Goal: Task Accomplishment & Management: Complete application form

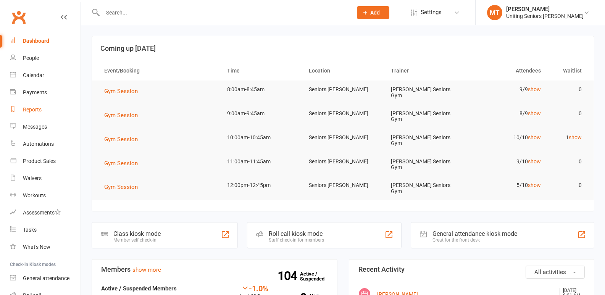
click at [42, 107] on link "Reports" at bounding box center [45, 109] width 71 height 17
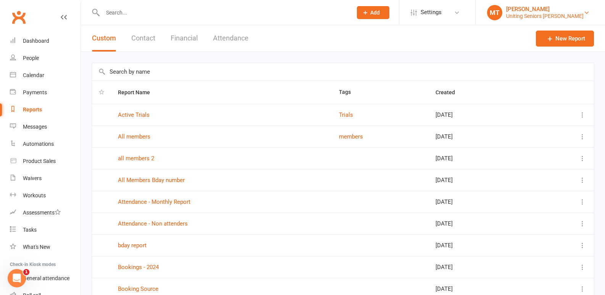
click at [575, 15] on div "Uniting Seniors [PERSON_NAME]" at bounding box center [544, 16] width 77 height 7
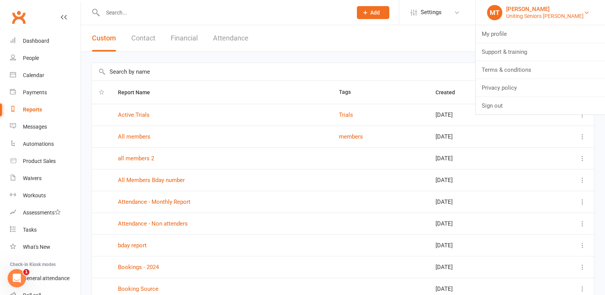
click at [575, 15] on div "Uniting Seniors [PERSON_NAME]" at bounding box center [544, 16] width 77 height 7
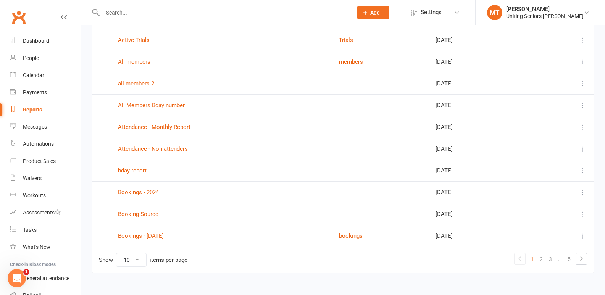
scroll to position [76, 0]
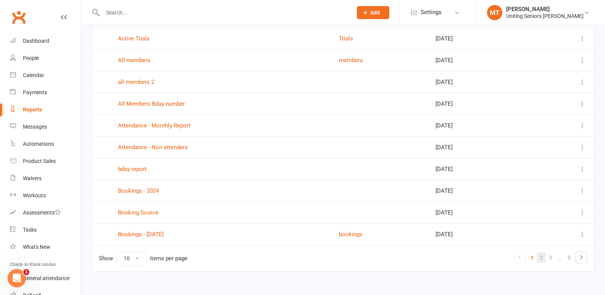
click at [543, 258] on link "2" at bounding box center [540, 257] width 9 height 11
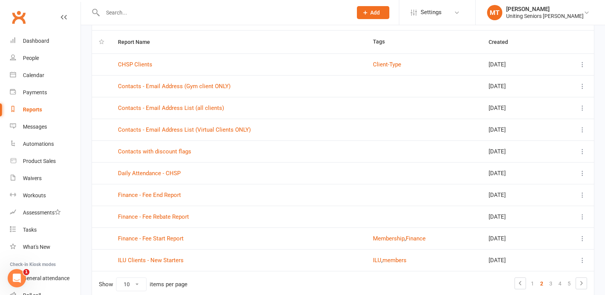
scroll to position [38, 0]
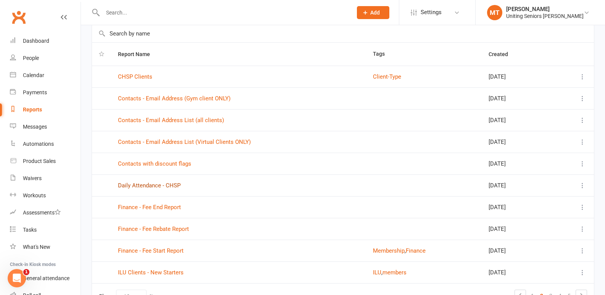
click at [144, 188] on link "Daily Attendance - CHSP" at bounding box center [149, 185] width 63 height 7
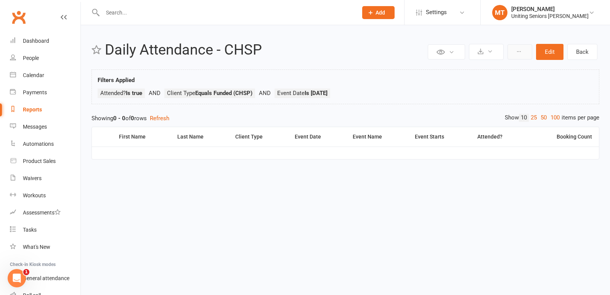
click at [529, 49] on button at bounding box center [520, 51] width 25 height 15
click at [484, 49] on button at bounding box center [486, 52] width 35 height 16
click at [458, 98] on link "Stop recurring exports" at bounding box center [463, 100] width 80 height 15
click at [180, 5] on div at bounding box center [222, 12] width 261 height 25
click at [180, 15] on input "text" at bounding box center [226, 12] width 252 height 11
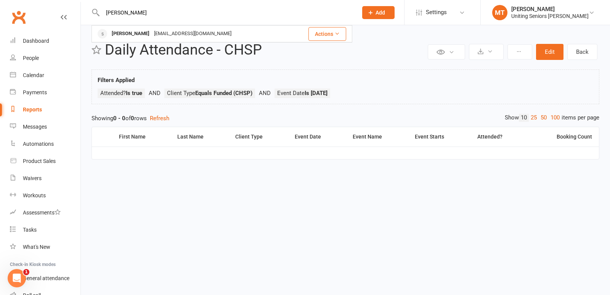
type input "[PERSON_NAME]"
drag, startPoint x: 116, startPoint y: 25, endPoint x: 238, endPoint y: 5, distance: 124.5
click at [150, 12] on div "[PERSON_NAME] [PERSON_NAME] [EMAIL_ADDRESS][DOMAIN_NAME] Actions" at bounding box center [222, 12] width 261 height 25
click at [351, 15] on input "[PERSON_NAME]" at bounding box center [226, 12] width 252 height 11
click at [393, 12] on button "Add" at bounding box center [378, 12] width 32 height 13
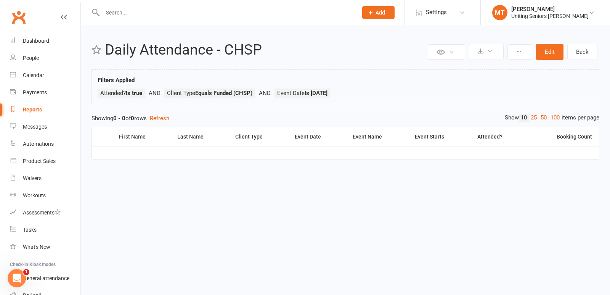
click at [374, 15] on icon at bounding box center [370, 12] width 7 height 7
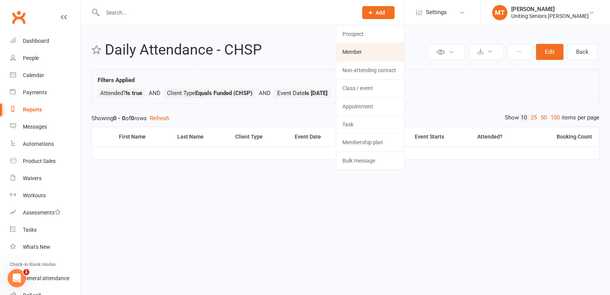
click at [365, 51] on link "Member" at bounding box center [370, 52] width 68 height 18
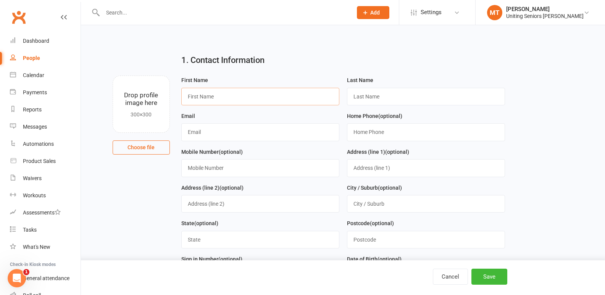
click at [220, 101] on input "text" at bounding box center [260, 97] width 158 height 18
type input "[PERSON_NAME]"
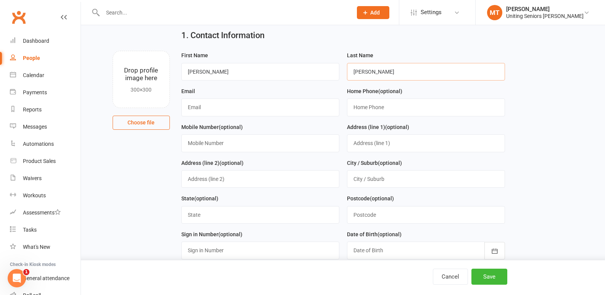
scroll to position [38, 0]
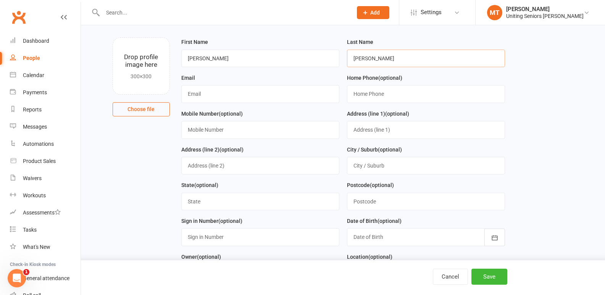
type input "[PERSON_NAME]"
click at [207, 93] on input "text" at bounding box center [260, 94] width 158 height 18
paste input "[PERSON_NAME][EMAIL_ADDRESS][DOMAIN_NAME]"
type input "[PERSON_NAME][EMAIL_ADDRESS][DOMAIN_NAME]"
click at [362, 93] on input "string" at bounding box center [426, 94] width 158 height 18
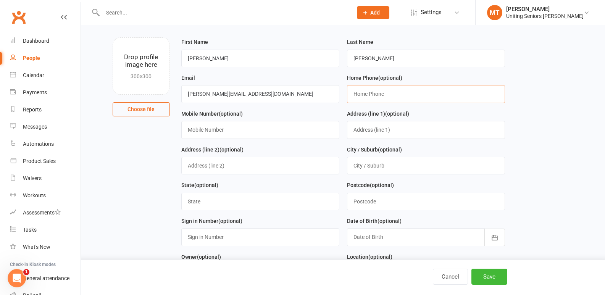
paste input "61280606010"
type input "61280606010"
click at [284, 138] on input "text" at bounding box center [260, 130] width 158 height 18
paste input "[PHONE_NUMBER]"
type input "[PHONE_NUMBER]"
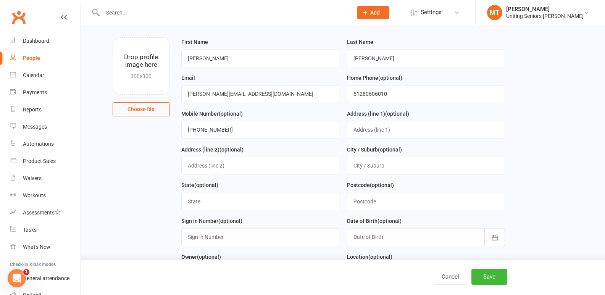
click at [295, 156] on div "Address (line 2) (optional)" at bounding box center [260, 160] width 158 height 30
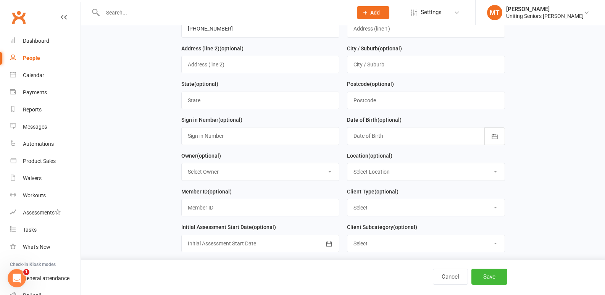
scroll to position [153, 0]
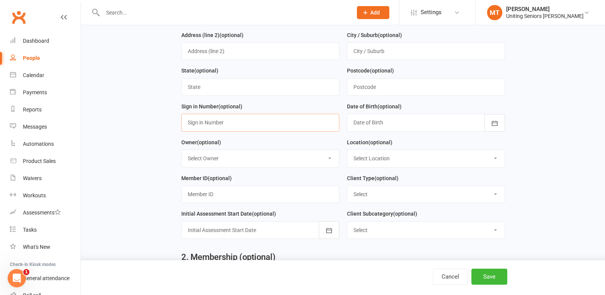
click at [231, 128] on input "text" at bounding box center [260, 123] width 158 height 18
type input "17011951"
click at [366, 126] on div at bounding box center [426, 123] width 158 height 18
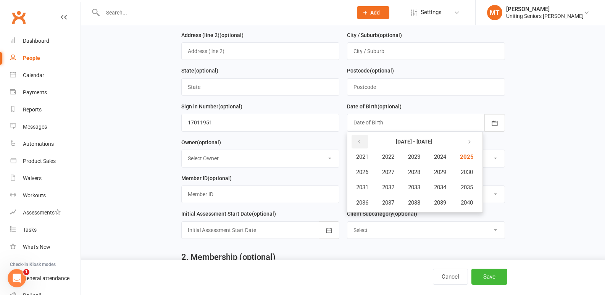
click at [362, 142] on button "button" at bounding box center [359, 142] width 16 height 14
click at [485, 145] on div "Location (optional) Select Location Seniors Gym [GEOGRAPHIC_DATA]" at bounding box center [426, 153] width 158 height 30
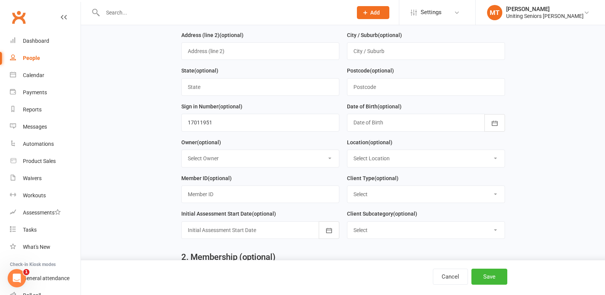
click at [382, 99] on div "Postcode (optional)" at bounding box center [426, 84] width 166 height 36
click at [399, 119] on div at bounding box center [426, 123] width 158 height 18
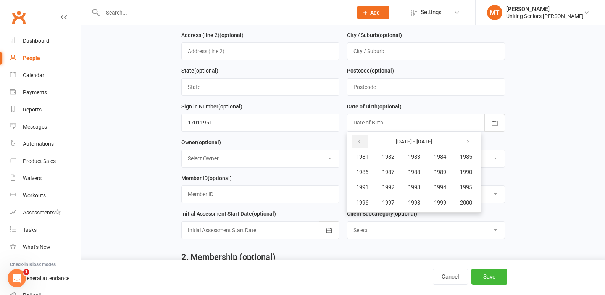
click at [359, 141] on icon "button" at bounding box center [358, 142] width 5 height 6
click at [365, 191] on span "1951" at bounding box center [362, 187] width 12 height 7
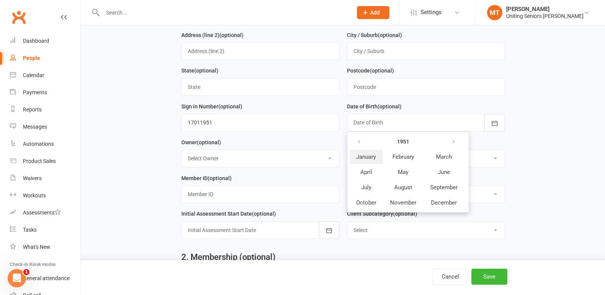
click at [367, 160] on span "January" at bounding box center [366, 156] width 20 height 7
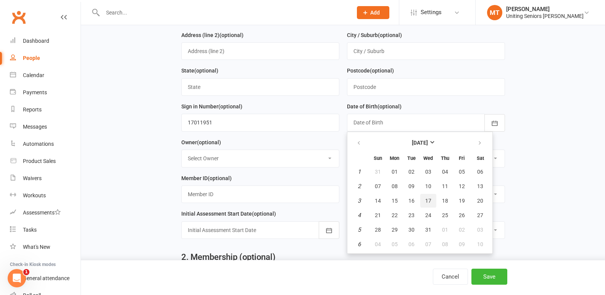
drag, startPoint x: 424, startPoint y: 207, endPoint x: 410, endPoint y: 207, distance: 14.1
click at [424, 207] on button "17" at bounding box center [428, 201] width 16 height 14
type input "[DATE]"
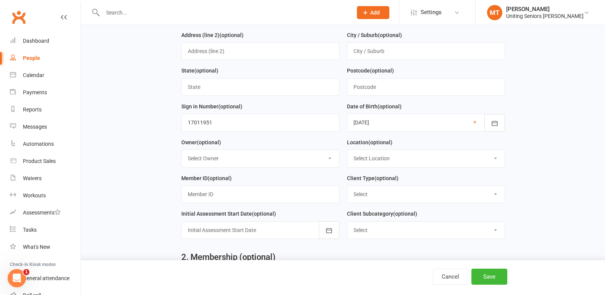
click at [256, 163] on select "Select Owner [PERSON_NAME] Seniors Gym [PERSON_NAME] [PERSON_NAME] [PERSON_NAME…" at bounding box center [260, 158] width 157 height 17
select select "3"
click at [182, 153] on select "Select Owner [PERSON_NAME] Seniors Gym [PERSON_NAME] [PERSON_NAME] [PERSON_NAME…" at bounding box center [260, 158] width 157 height 17
click at [390, 156] on select "Select Location Seniors [PERSON_NAME]" at bounding box center [425, 158] width 157 height 17
select select "0"
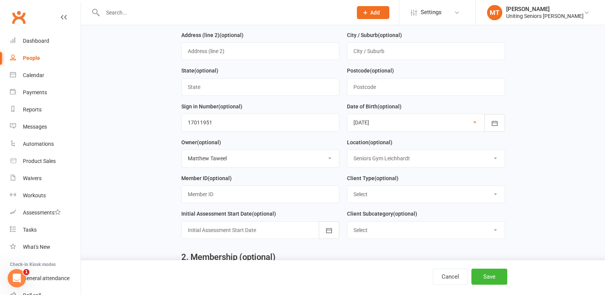
click at [347, 153] on select "Select Location Seniors [PERSON_NAME]" at bounding box center [425, 158] width 157 height 17
click at [267, 196] on input "text" at bounding box center [260, 194] width 158 height 18
click at [390, 190] on select "Select Funded (CHSP) Foundation & Pensioner (FUP) Self-Funded (Full) DVA Unitin…" at bounding box center [425, 194] width 157 height 17
select select "Self-Funded (Full)"
click at [347, 189] on select "Select Funded (CHSP) Foundation & Pensioner (FUP) Self-Funded (Full) DVA Unitin…" at bounding box center [425, 194] width 157 height 17
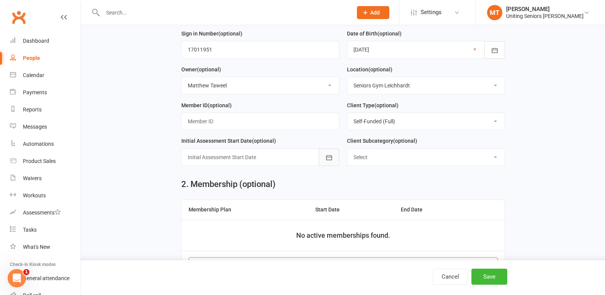
scroll to position [267, 0]
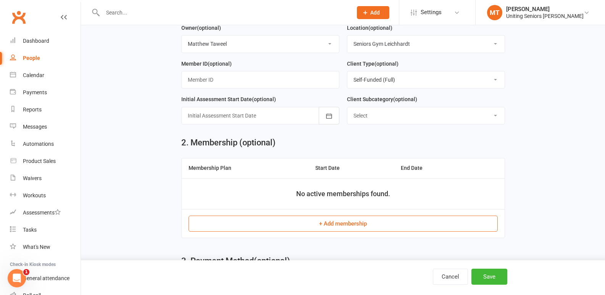
click at [314, 119] on div at bounding box center [260, 116] width 158 height 18
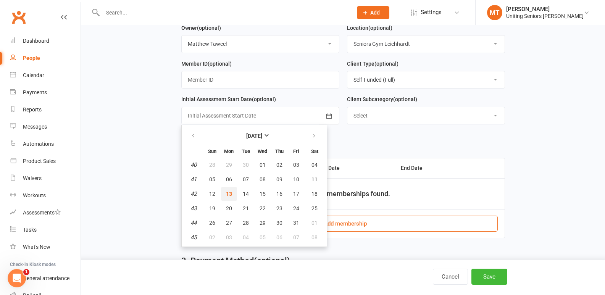
click at [232, 193] on button "13" at bounding box center [229, 194] width 16 height 14
type input "[DATE]"
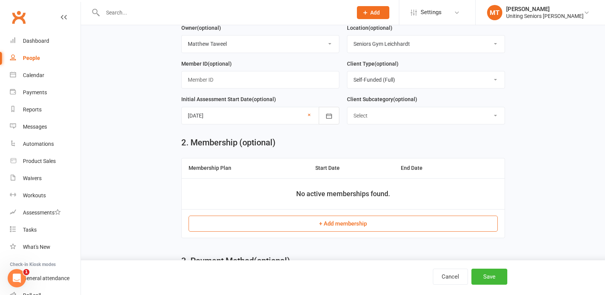
click at [439, 124] on select "Select [PERSON_NAME] Place [PERSON_NAME] [PERSON_NAME] Community" at bounding box center [425, 115] width 157 height 17
select select "[PERSON_NAME] Place"
click at [347, 110] on select "Select [PERSON_NAME] Place [PERSON_NAME] [PERSON_NAME] Community" at bounding box center [425, 115] width 157 height 17
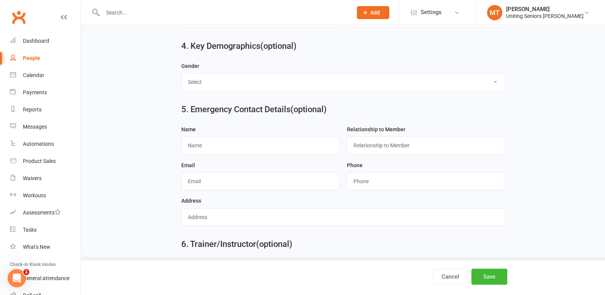
scroll to position [593, 0]
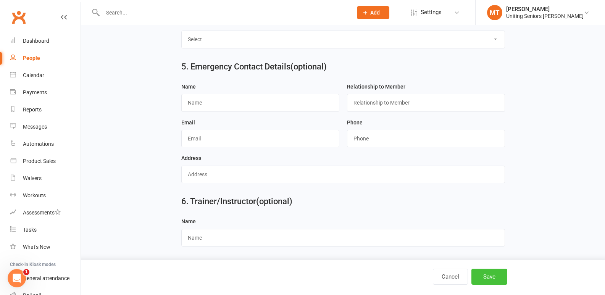
click at [490, 270] on button "Save" at bounding box center [489, 276] width 36 height 16
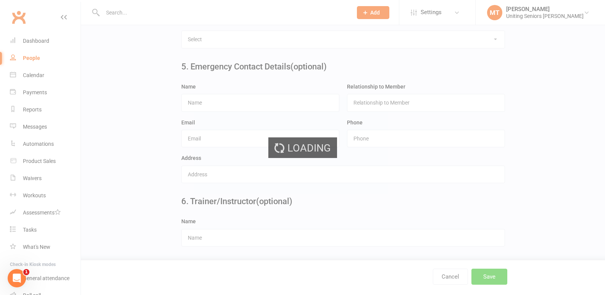
scroll to position [0, 0]
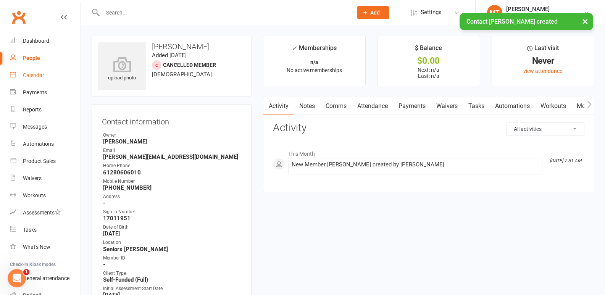
click at [36, 75] on div "Calendar" at bounding box center [33, 75] width 21 height 6
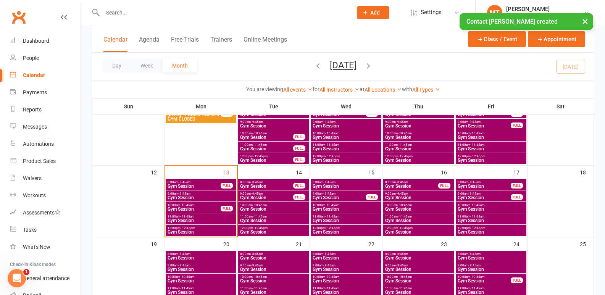
scroll to position [153, 0]
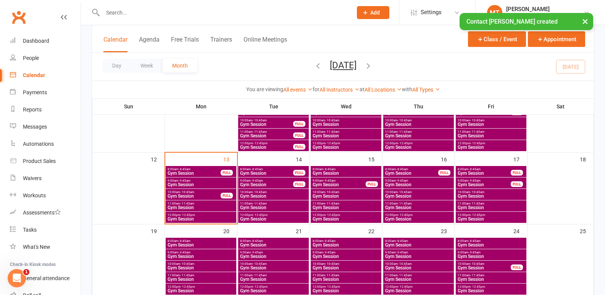
click at [211, 185] on span "Gym Session" at bounding box center [201, 184] width 68 height 5
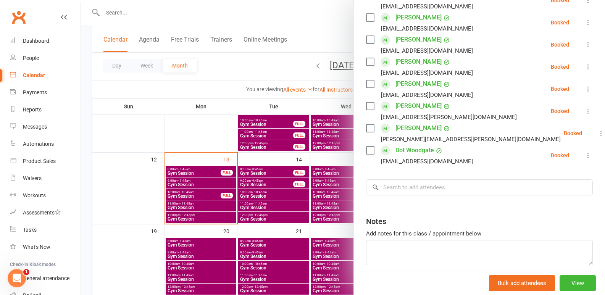
click at [227, 215] on div at bounding box center [343, 147] width 524 height 295
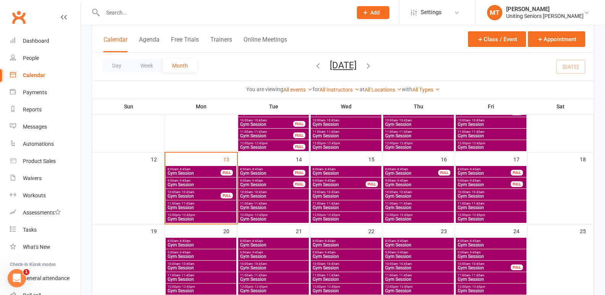
click at [233, 207] on span "Gym Session" at bounding box center [201, 207] width 68 height 5
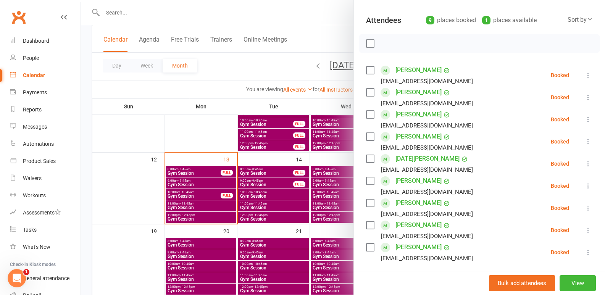
scroll to position [191, 0]
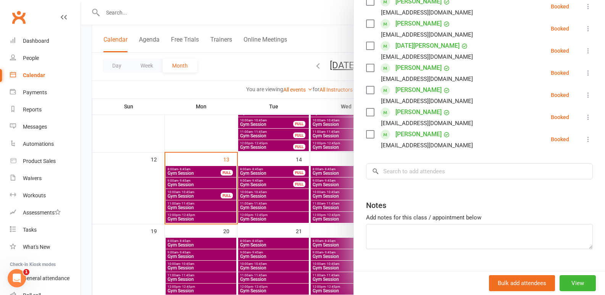
click at [258, 206] on div at bounding box center [343, 147] width 524 height 295
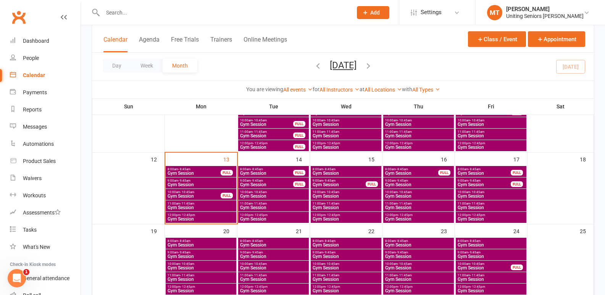
click at [220, 219] on span "Gym Session" at bounding box center [201, 219] width 68 height 5
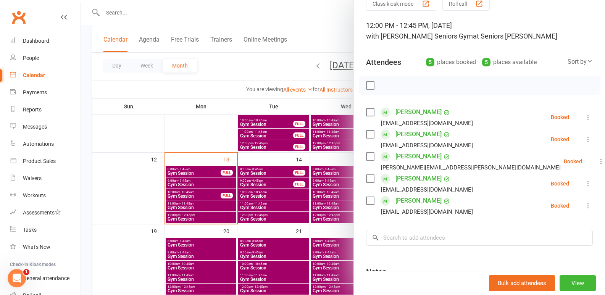
scroll to position [119, 0]
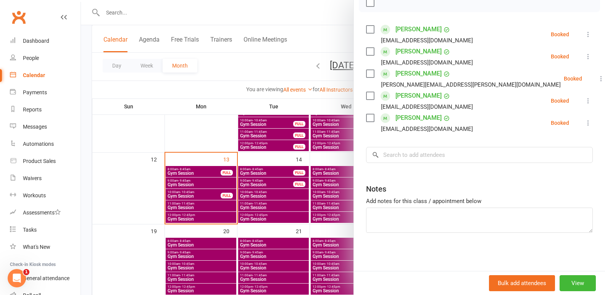
click at [314, 169] on div at bounding box center [343, 147] width 524 height 295
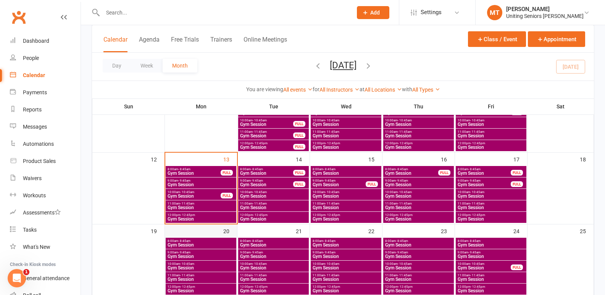
click at [208, 236] on div "20" at bounding box center [201, 259] width 72 height 71
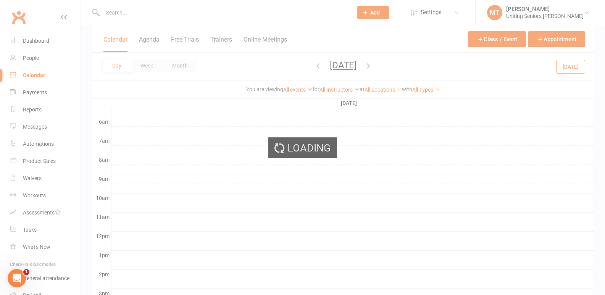
scroll to position [0, 0]
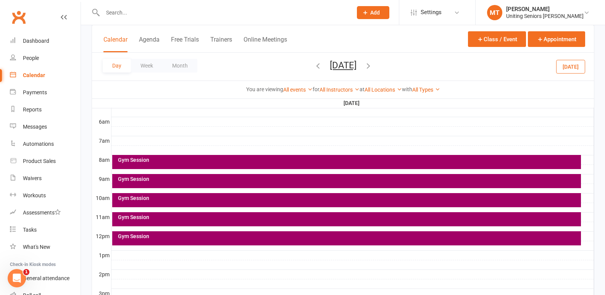
click at [32, 74] on div "Calendar" at bounding box center [34, 75] width 22 height 6
click at [43, 78] on div "Calendar" at bounding box center [34, 75] width 22 height 6
click at [37, 65] on link "People" at bounding box center [45, 58] width 71 height 17
select select "100"
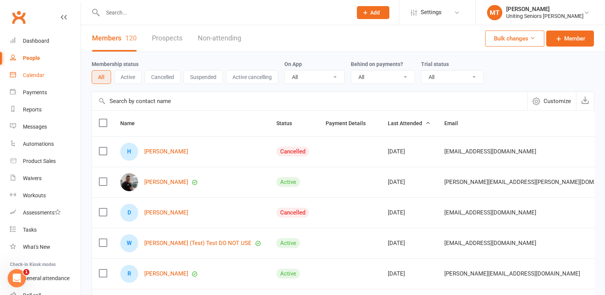
click at [35, 76] on div "Calendar" at bounding box center [33, 75] width 21 height 6
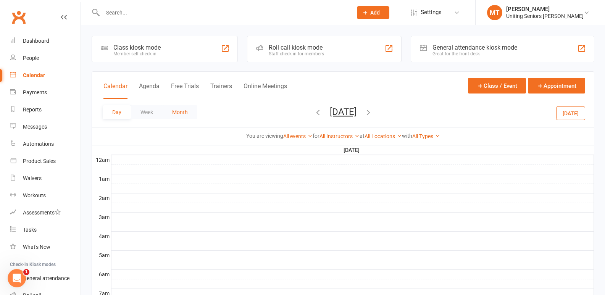
click at [174, 111] on button "Month" at bounding box center [179, 112] width 35 height 14
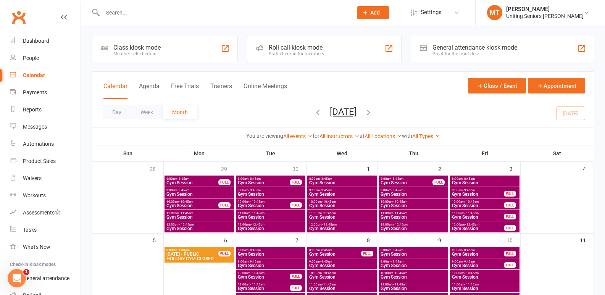
scroll to position [153, 0]
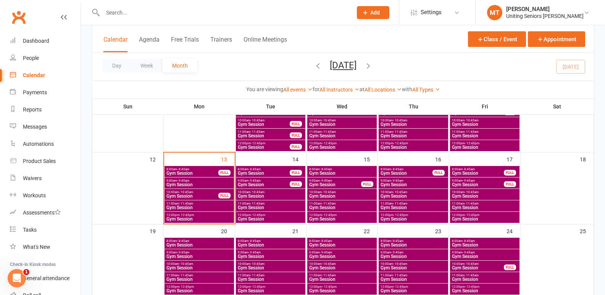
click at [199, 167] on div "8:00am - 8:45am Gym Session FULL" at bounding box center [198, 171] width 69 height 11
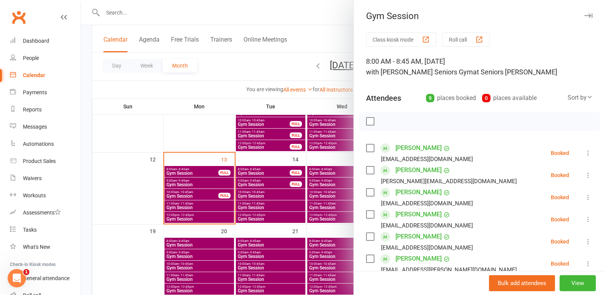
click at [194, 180] on div at bounding box center [343, 147] width 524 height 295
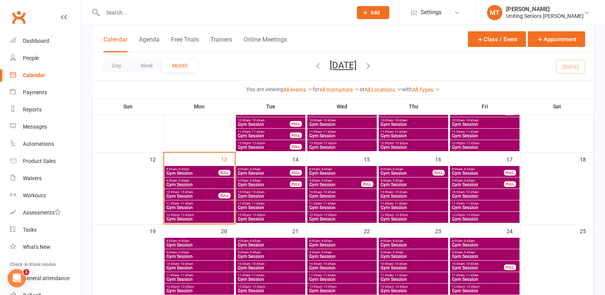
click at [194, 182] on span "Gym Session" at bounding box center [199, 184] width 66 height 5
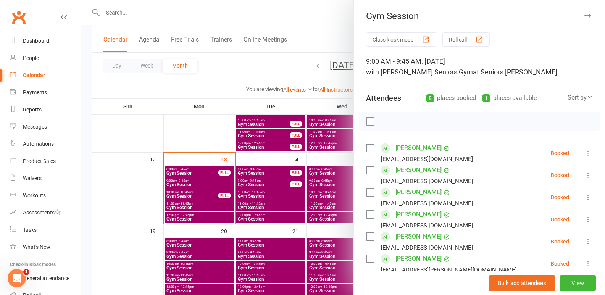
click at [192, 197] on div at bounding box center [343, 147] width 524 height 295
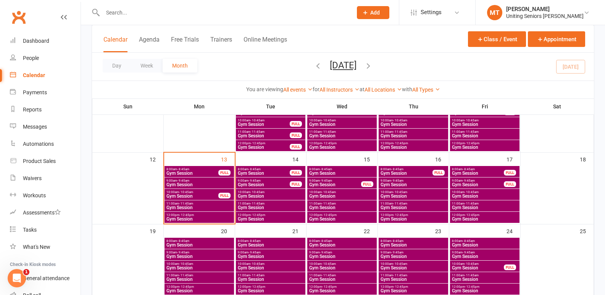
click at [192, 194] on span "Gym Session" at bounding box center [192, 196] width 53 height 5
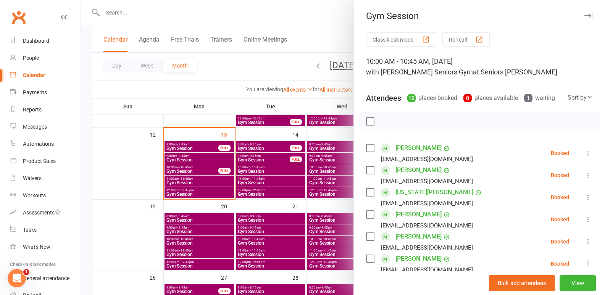
scroll to position [191, 0]
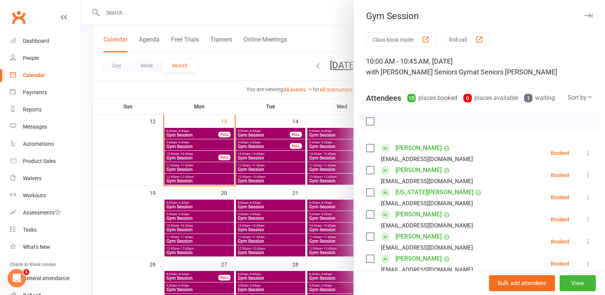
click at [193, 170] on div at bounding box center [343, 147] width 524 height 295
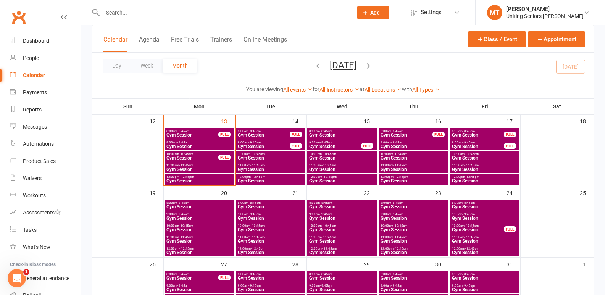
click at [193, 170] on span "Gym Session" at bounding box center [199, 169] width 66 height 5
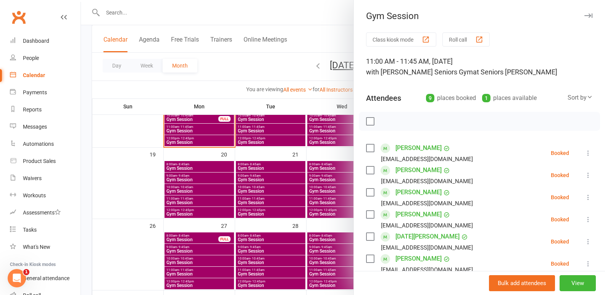
scroll to position [229, 0]
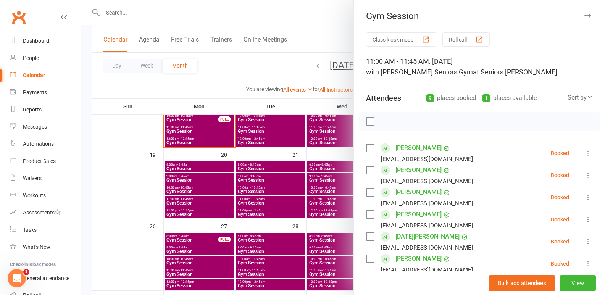
click at [206, 140] on div at bounding box center [343, 147] width 524 height 295
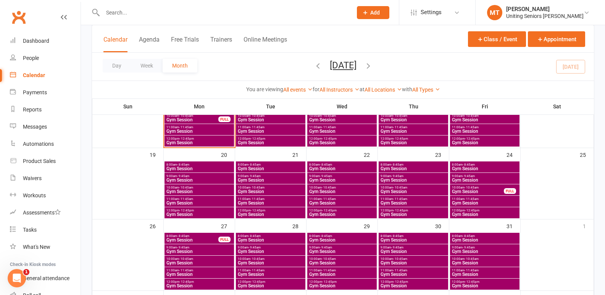
click at [206, 140] on span "12:00pm - 12:45pm" at bounding box center [199, 138] width 66 height 3
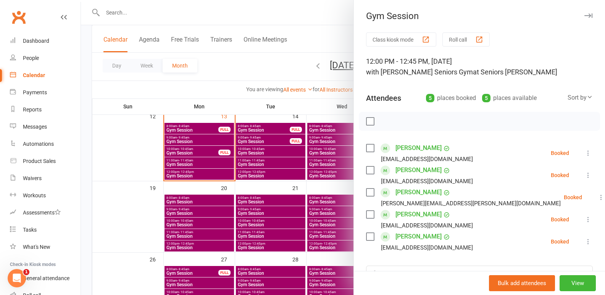
scroll to position [153, 0]
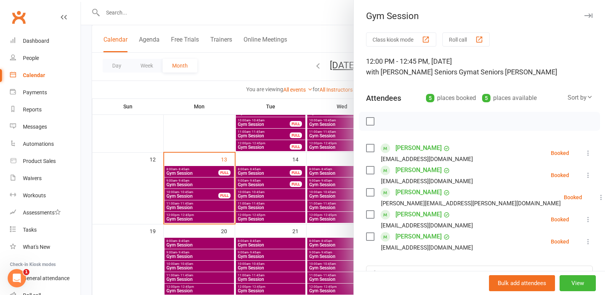
click at [130, 215] on div at bounding box center [343, 147] width 524 height 295
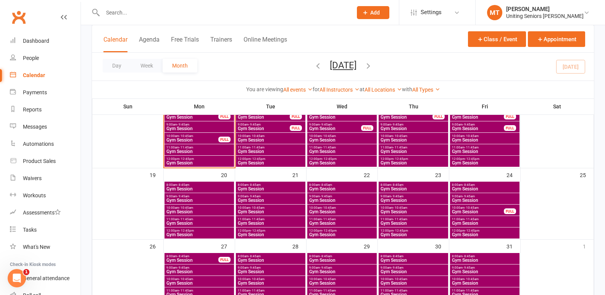
scroll to position [191, 0]
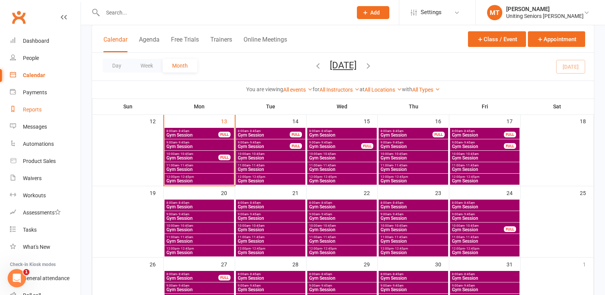
click at [34, 109] on div "Reports" at bounding box center [32, 109] width 19 height 6
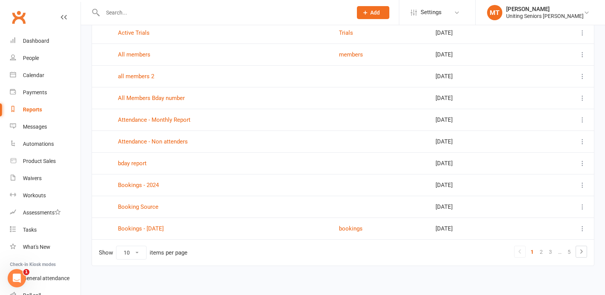
scroll to position [85, 0]
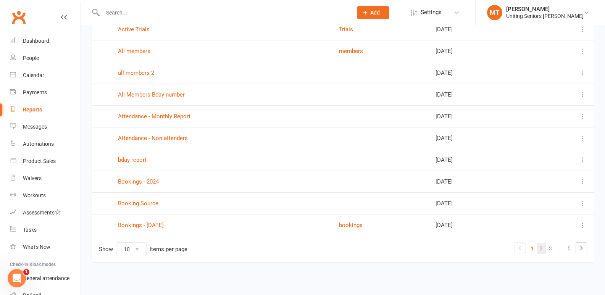
click at [544, 244] on link "2" at bounding box center [540, 248] width 9 height 11
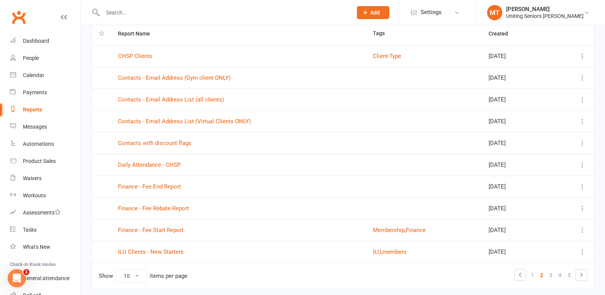
scroll to position [47, 0]
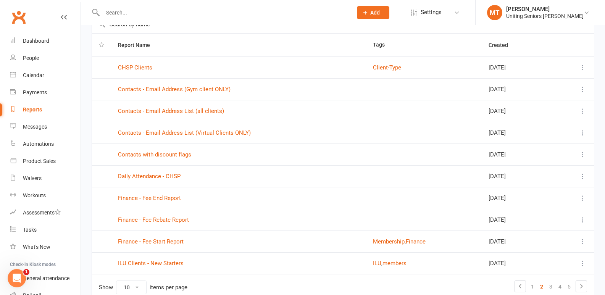
click at [582, 199] on icon at bounding box center [582, 198] width 8 height 8
click at [177, 198] on link "Finance - Fee End Report" at bounding box center [149, 198] width 63 height 7
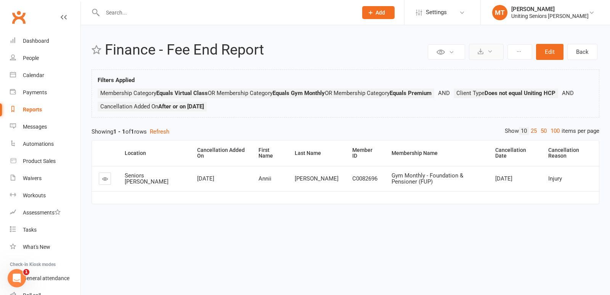
click at [472, 50] on button at bounding box center [486, 52] width 35 height 16
click at [484, 71] on link "Export to CSV" at bounding box center [463, 70] width 80 height 15
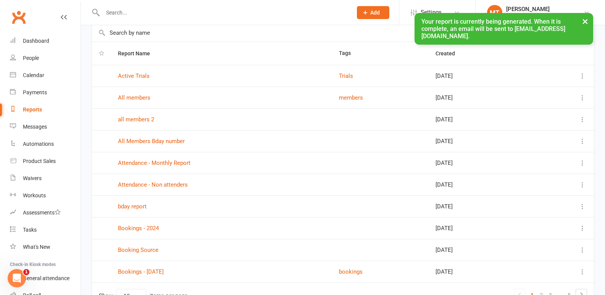
scroll to position [85, 0]
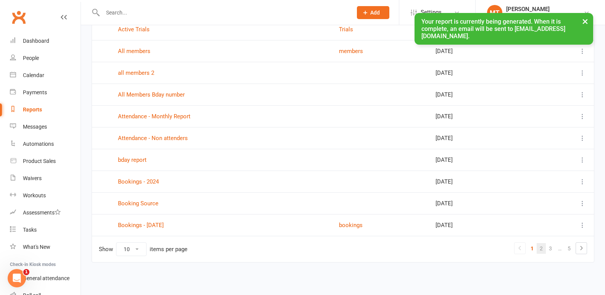
click at [537, 247] on link "2" at bounding box center [540, 248] width 9 height 11
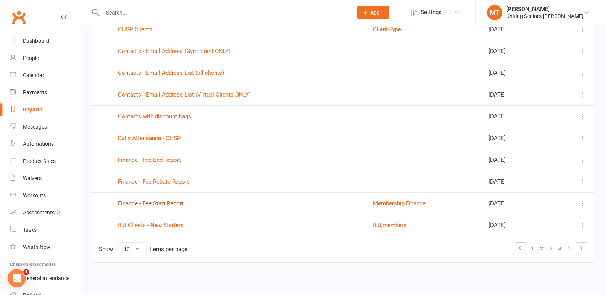
click at [143, 205] on link "Finance - Fee Start Report" at bounding box center [151, 203] width 66 height 7
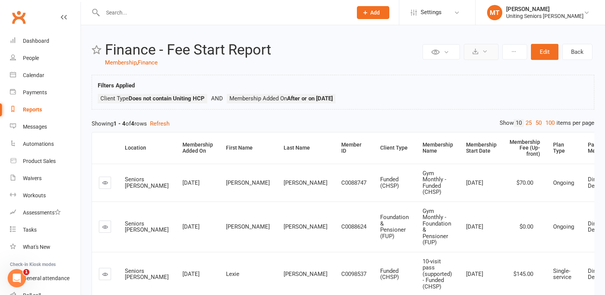
click at [492, 51] on button at bounding box center [480, 52] width 35 height 16
click at [460, 72] on link "Export to CSV" at bounding box center [458, 70] width 80 height 15
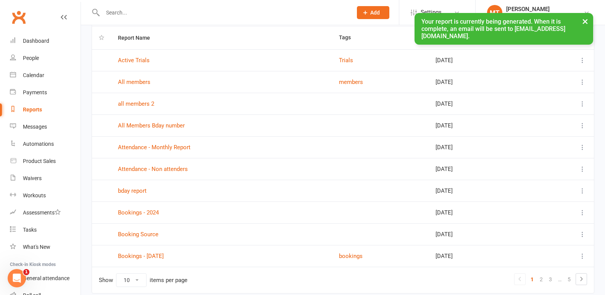
scroll to position [85, 0]
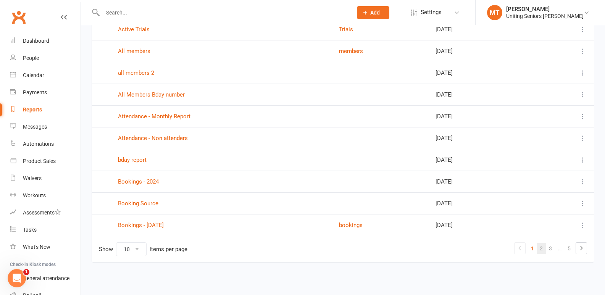
click at [543, 248] on link "2" at bounding box center [540, 248] width 9 height 11
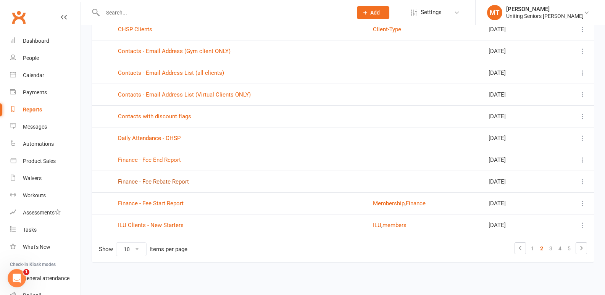
click at [181, 180] on link "Finance - Fee Rebate Report" at bounding box center [153, 181] width 71 height 7
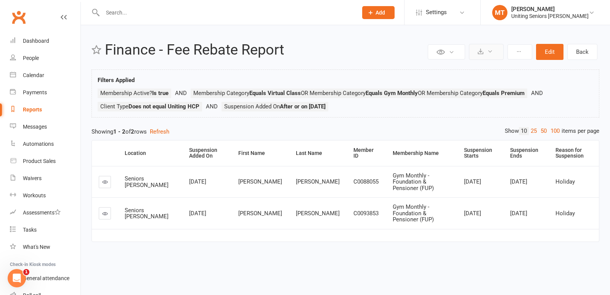
click at [481, 50] on icon at bounding box center [481, 51] width 6 height 6
click at [476, 81] on link "Schedule recurring exports" at bounding box center [463, 85] width 80 height 15
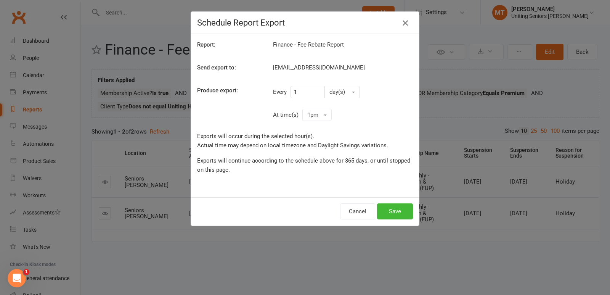
drag, startPoint x: 400, startPoint y: 21, endPoint x: 469, endPoint y: 53, distance: 75.6
click at [402, 21] on icon "button" at bounding box center [405, 22] width 9 height 9
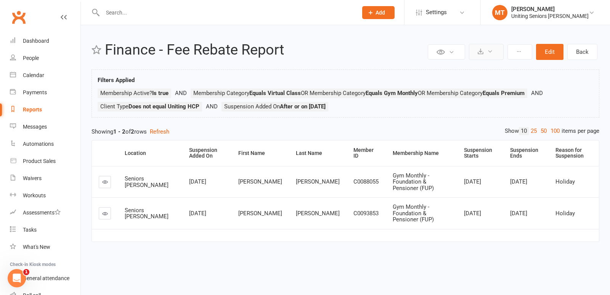
click at [486, 52] on button at bounding box center [486, 52] width 35 height 16
click at [482, 70] on link "Export to CSV" at bounding box center [463, 70] width 80 height 15
click at [114, 9] on input "text" at bounding box center [226, 12] width 252 height 11
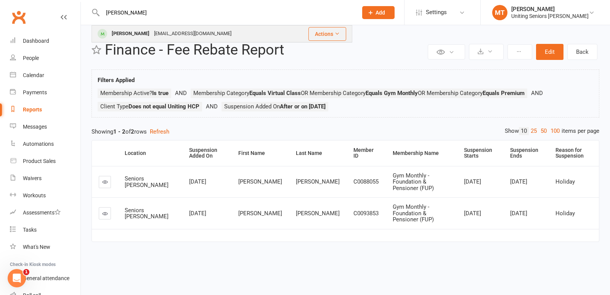
type input "[PERSON_NAME]"
click at [119, 32] on div "[PERSON_NAME]" at bounding box center [130, 33] width 42 height 11
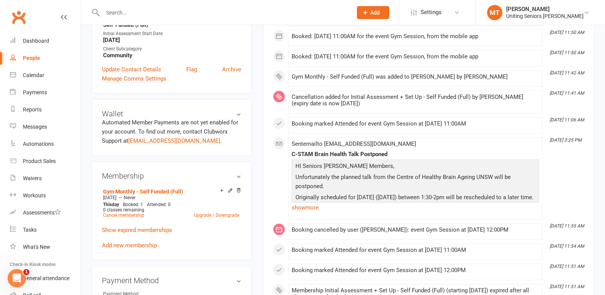
scroll to position [343, 0]
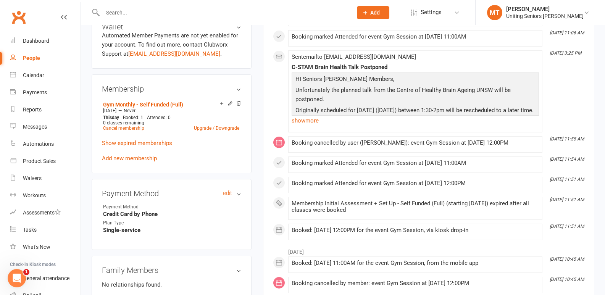
click at [238, 194] on h3 "Payment Method edit" at bounding box center [171, 193] width 139 height 8
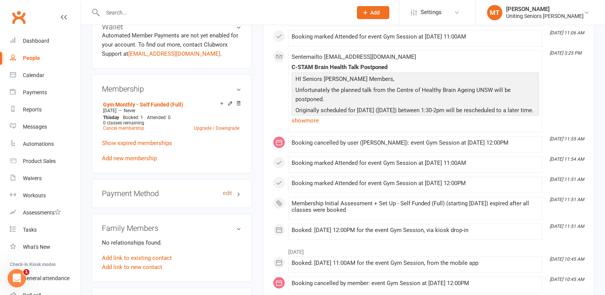
click at [226, 192] on link "edit" at bounding box center [227, 193] width 9 height 6
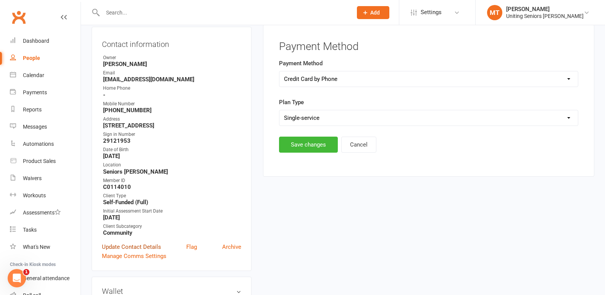
scroll to position [65, 0]
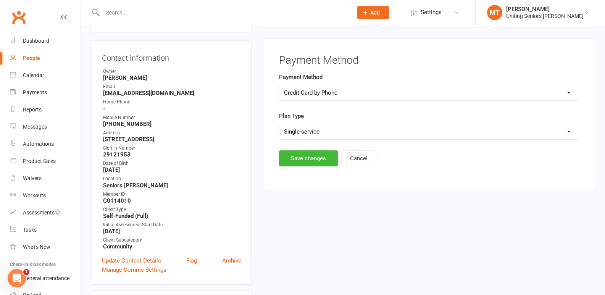
click at [315, 126] on select "Select Ongoing Single-service" at bounding box center [428, 131] width 298 height 15
select select "Ongoing"
click at [279, 124] on select "Select Ongoing Single-service" at bounding box center [428, 131] width 298 height 15
click at [303, 163] on button "Save changes" at bounding box center [308, 158] width 59 height 16
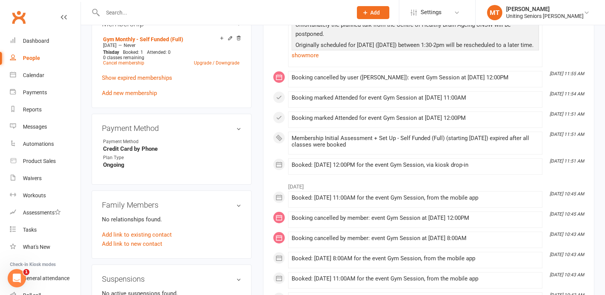
scroll to position [523, 0]
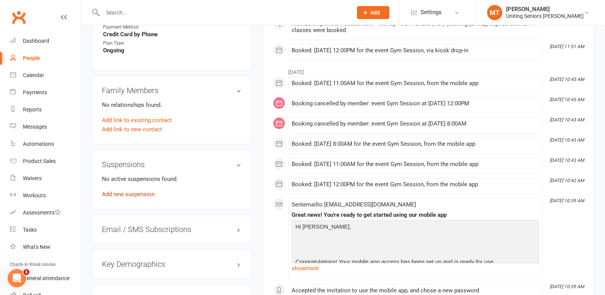
click at [145, 195] on link "Add new suspension" at bounding box center [128, 194] width 53 height 7
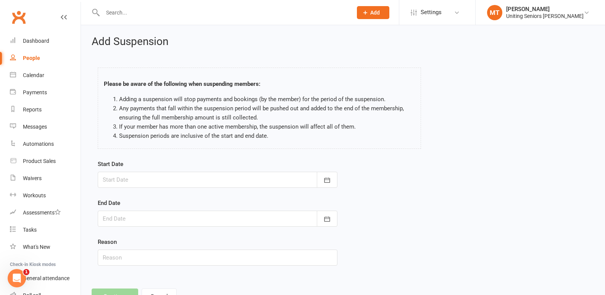
click at [190, 174] on div at bounding box center [218, 180] width 240 height 16
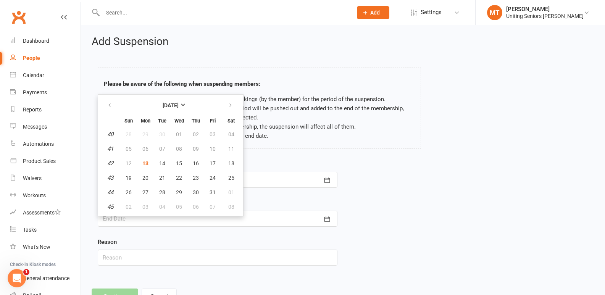
click at [125, 166] on td "12" at bounding box center [129, 163] width 16 height 14
click at [235, 147] on td "11" at bounding box center [230, 149] width 19 height 14
click at [232, 143] on td "11" at bounding box center [230, 149] width 19 height 14
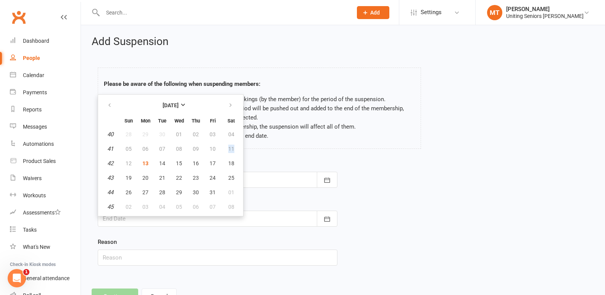
click at [232, 143] on td "11" at bounding box center [230, 149] width 19 height 14
click at [231, 147] on td "11" at bounding box center [230, 149] width 19 height 14
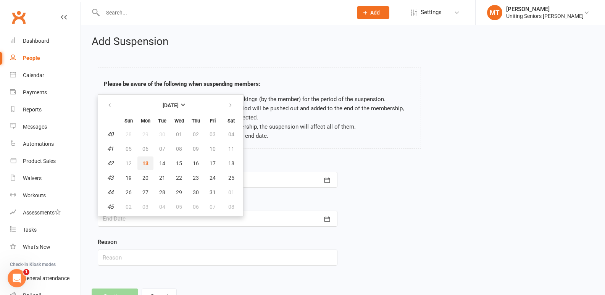
click at [145, 165] on span "13" at bounding box center [145, 163] width 6 height 6
type input "[DATE]"
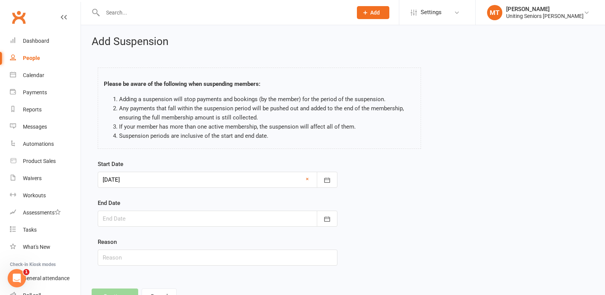
click at [161, 232] on form "Start Date [DATE] [DATE] Sun Mon Tue Wed Thu Fri Sat 40 28 29 30 01 02 03 04 41…" at bounding box center [218, 212] width 240 height 106
click at [161, 222] on div at bounding box center [218, 219] width 240 height 16
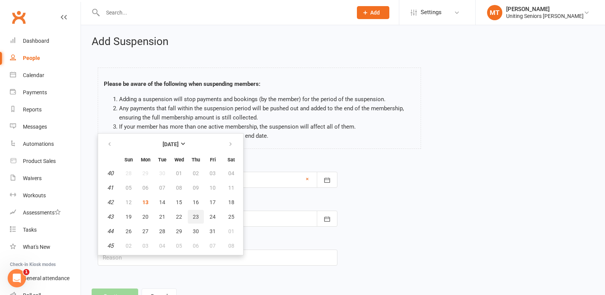
click at [199, 212] on button "23" at bounding box center [196, 217] width 16 height 14
type input "[DATE]"
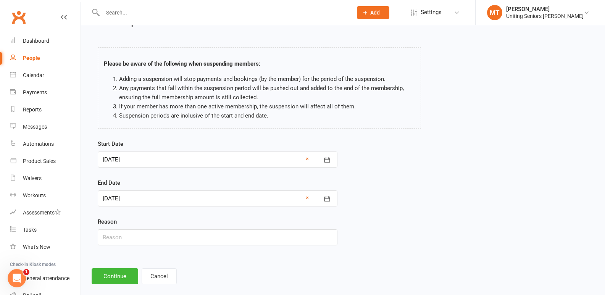
scroll to position [31, 0]
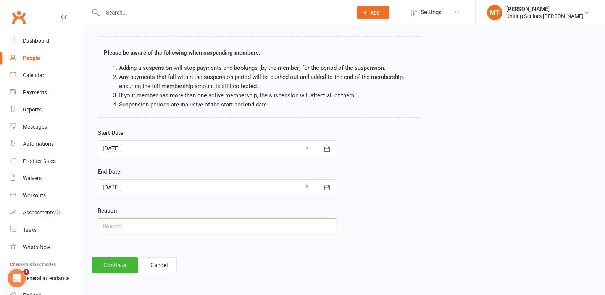
click at [238, 220] on input "text" at bounding box center [218, 226] width 240 height 16
type input "Holiday"
click at [123, 260] on button "Continue" at bounding box center [115, 265] width 47 height 16
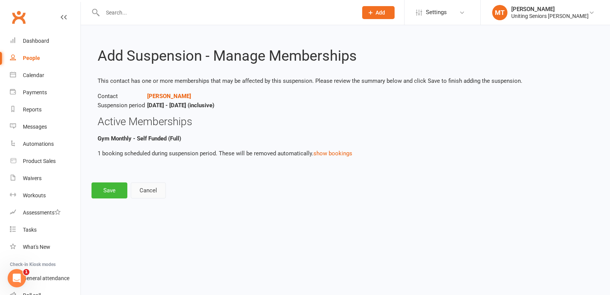
click at [161, 189] on button "Cancel" at bounding box center [148, 190] width 35 height 16
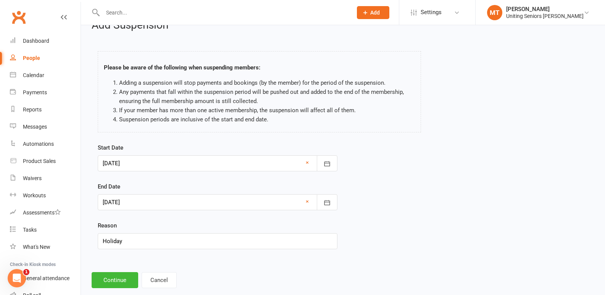
scroll to position [31, 0]
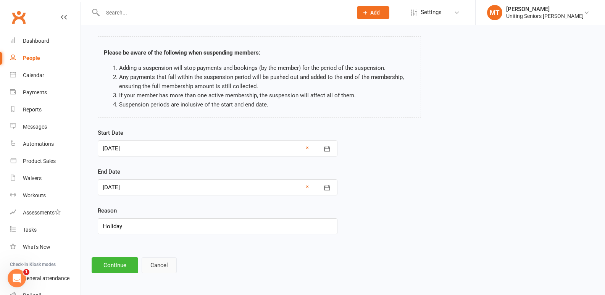
click at [164, 268] on button "Cancel" at bounding box center [158, 265] width 35 height 16
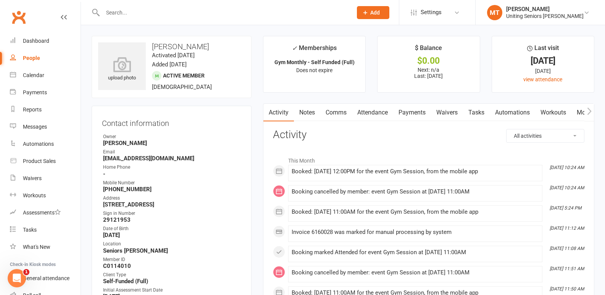
click at [161, 14] on input "text" at bounding box center [223, 12] width 246 height 11
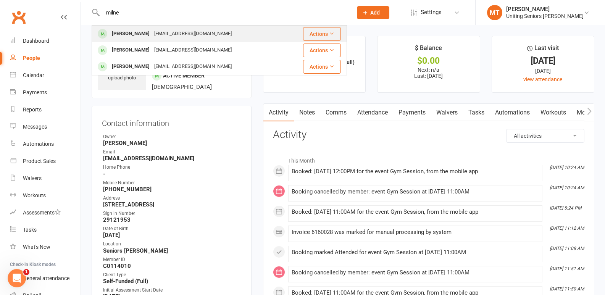
type input "milne"
click at [154, 36] on div "[EMAIL_ADDRESS][DOMAIN_NAME]" at bounding box center [193, 33] width 82 height 11
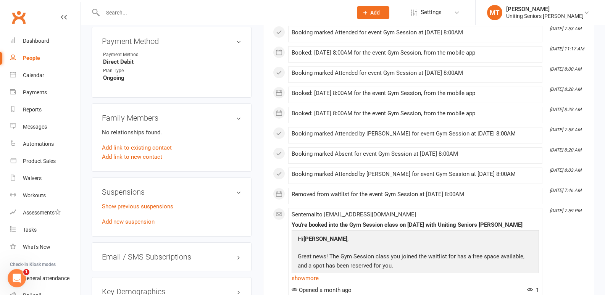
scroll to position [496, 0]
click at [138, 218] on link "Add new suspension" at bounding box center [128, 221] width 53 height 7
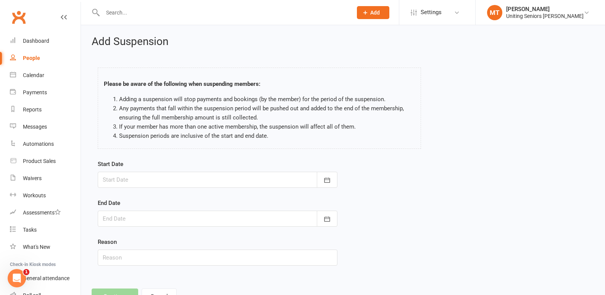
click at [253, 186] on div at bounding box center [218, 180] width 240 height 16
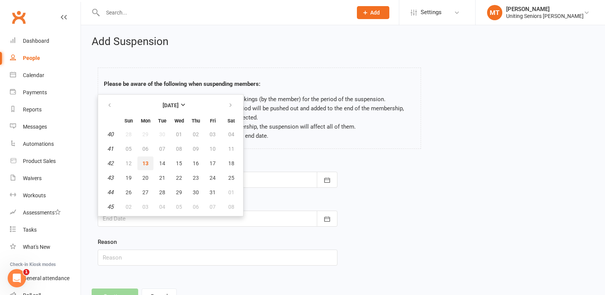
click at [144, 164] on span "13" at bounding box center [145, 163] width 6 height 6
type input "[DATE]"
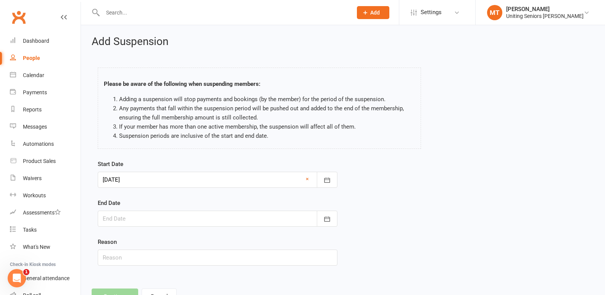
click at [143, 217] on div at bounding box center [218, 219] width 240 height 16
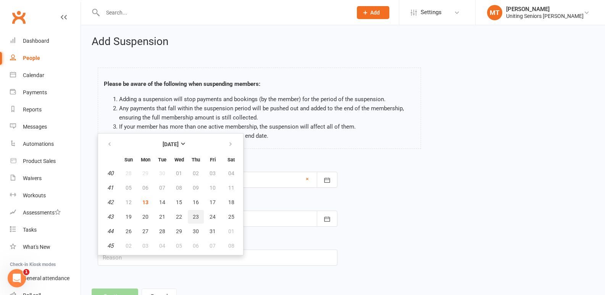
drag, startPoint x: 199, startPoint y: 216, endPoint x: 170, endPoint y: 226, distance: 30.3
click at [198, 215] on button "23" at bounding box center [196, 217] width 16 height 14
type input "[DATE]"
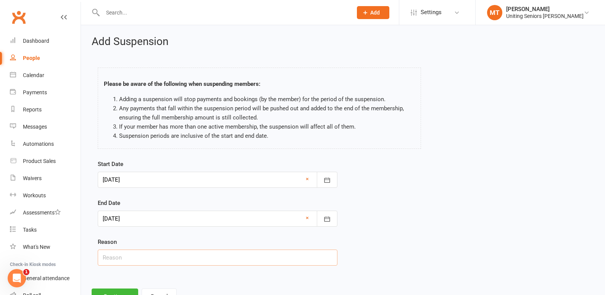
click at [143, 258] on input "text" at bounding box center [218, 257] width 240 height 16
drag, startPoint x: 132, startPoint y: 252, endPoint x: 15, endPoint y: 261, distance: 117.8
click at [15, 261] on ui-view "Prospect Member Non-attending contact Class / event Appointment Task Membership…" at bounding box center [302, 158] width 605 height 313
type input "Holiday"
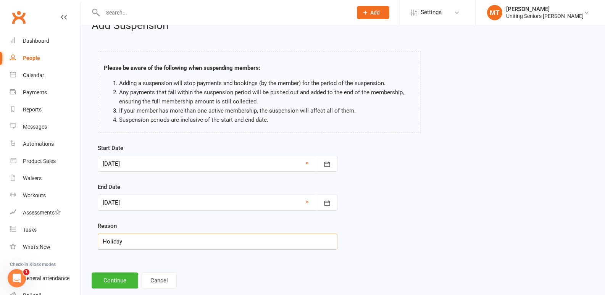
scroll to position [31, 0]
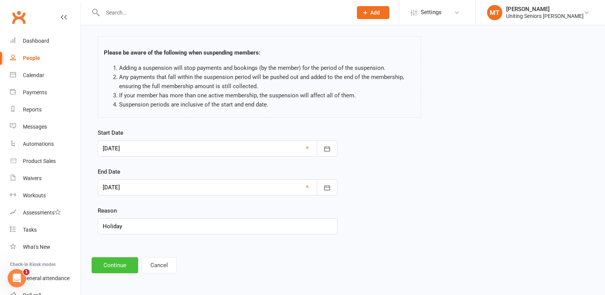
click at [125, 262] on button "Continue" at bounding box center [115, 265] width 47 height 16
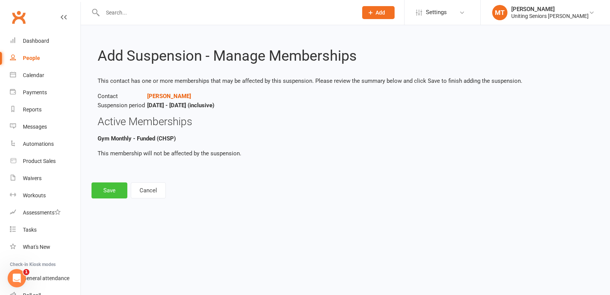
click at [118, 188] on button "Save" at bounding box center [110, 190] width 36 height 16
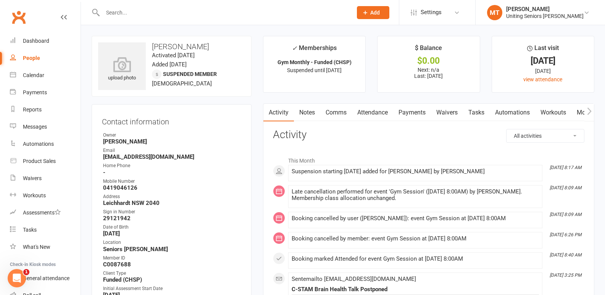
drag, startPoint x: 160, startPoint y: 46, endPoint x: 157, endPoint y: 39, distance: 8.1
click at [159, 46] on h3 "[PERSON_NAME]" at bounding box center [171, 46] width 147 height 8
click at [151, 16] on input "text" at bounding box center [223, 12] width 246 height 11
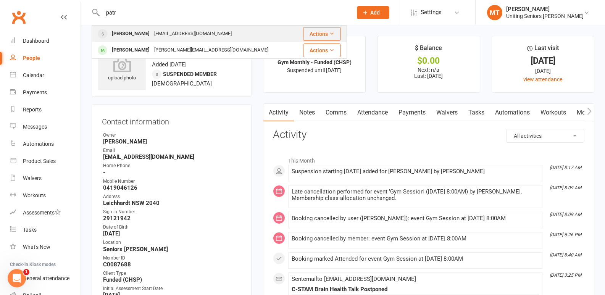
type input "patr"
click at [165, 27] on div "[PERSON_NAME] [EMAIL_ADDRESS][DOMAIN_NAME]" at bounding box center [194, 34] width 204 height 16
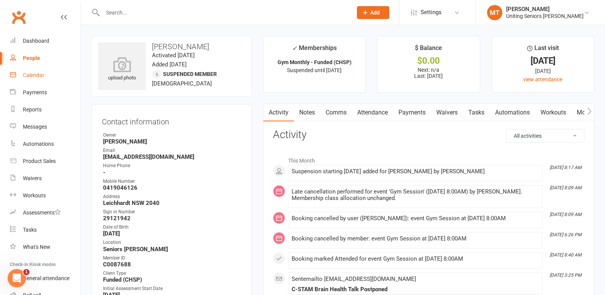
drag, startPoint x: 50, startPoint y: 72, endPoint x: 73, endPoint y: 73, distance: 22.9
click at [51, 73] on link "Calendar" at bounding box center [45, 75] width 71 height 17
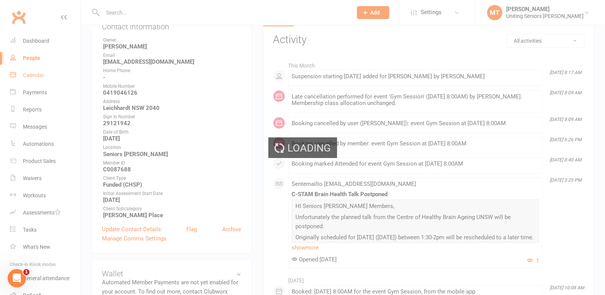
scroll to position [114, 0]
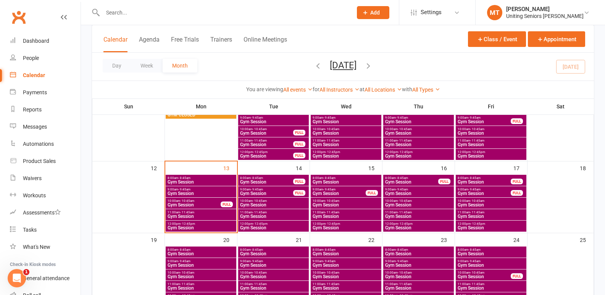
scroll to position [153, 0]
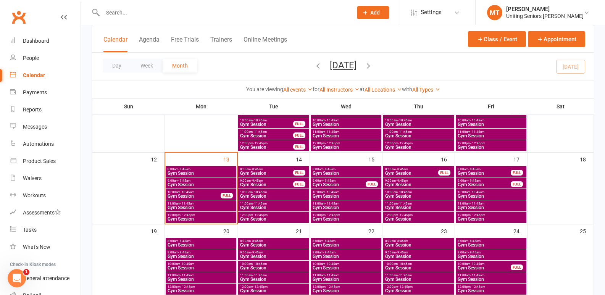
click at [217, 172] on span "Gym Session" at bounding box center [201, 173] width 68 height 5
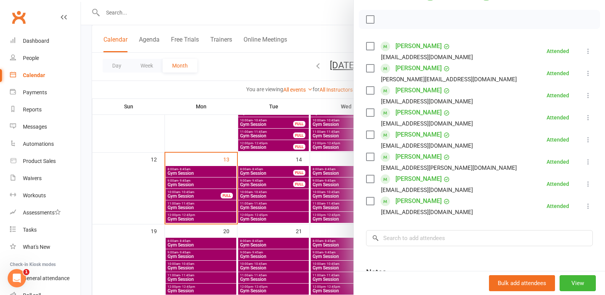
scroll to position [114, 0]
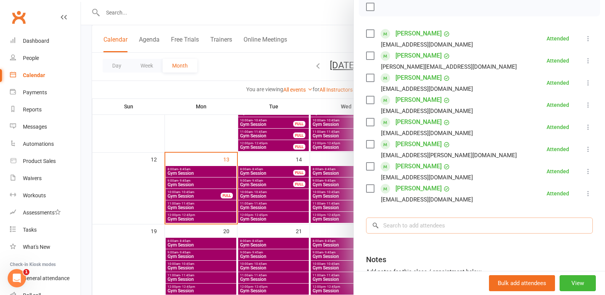
drag, startPoint x: 490, startPoint y: 220, endPoint x: 495, endPoint y: 212, distance: 8.9
click at [491, 217] on div "Class kiosk mode Roll call 8:00 AM - 8:45 AM, [DATE] with [PERSON_NAME] Seniors…" at bounding box center [479, 129] width 251 height 423
click at [428, 232] on input "[PERSON_NAME]" at bounding box center [479, 225] width 227 height 16
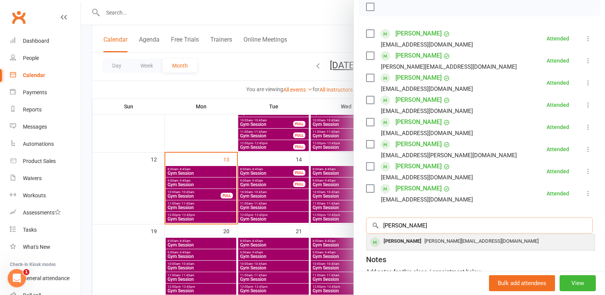
type input "[PERSON_NAME]"
click at [424, 240] on span "[PERSON_NAME][EMAIL_ADDRESS][DOMAIN_NAME]" at bounding box center [481, 241] width 114 height 6
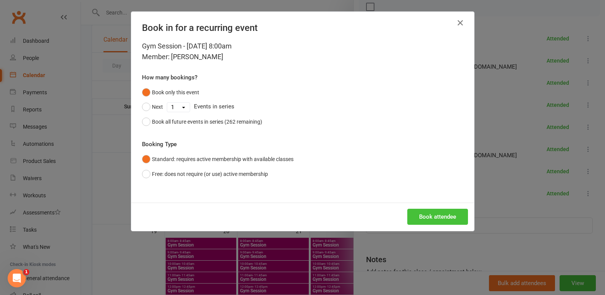
click at [457, 215] on button "Book attendee" at bounding box center [437, 217] width 61 height 16
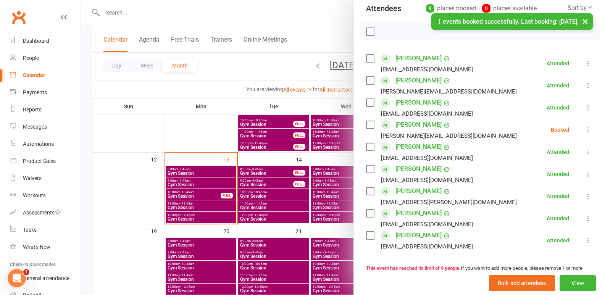
scroll to position [76, 0]
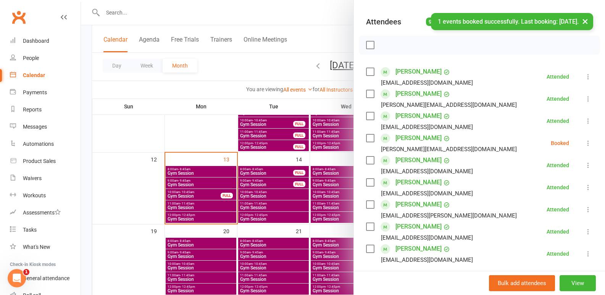
click at [584, 142] on icon at bounding box center [588, 143] width 8 height 8
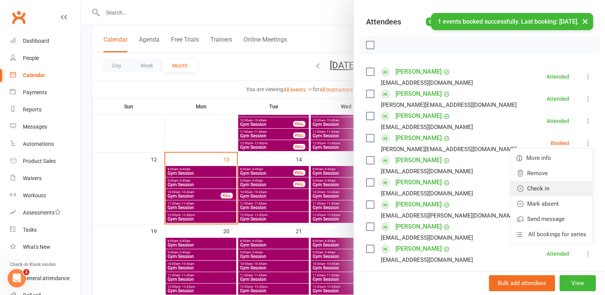
click at [542, 193] on link "Check in" at bounding box center [551, 188] width 82 height 15
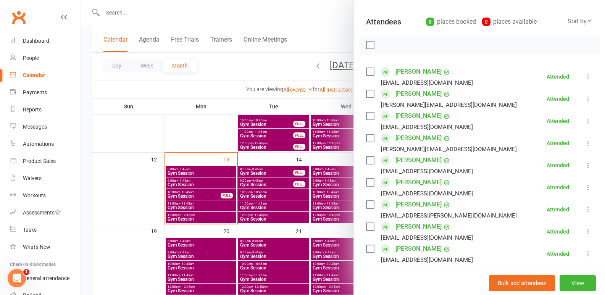
click at [130, 11] on div at bounding box center [343, 147] width 524 height 295
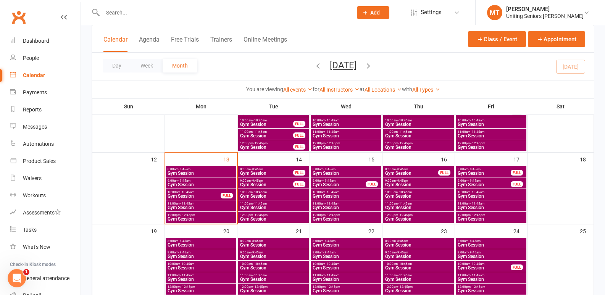
click at [123, 12] on input "text" at bounding box center [223, 12] width 246 height 11
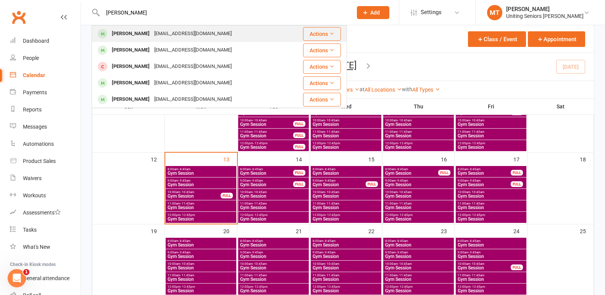
type input "[PERSON_NAME]"
click at [130, 32] on div "[PERSON_NAME]" at bounding box center [130, 33] width 42 height 11
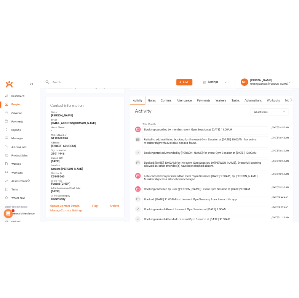
scroll to position [76, 0]
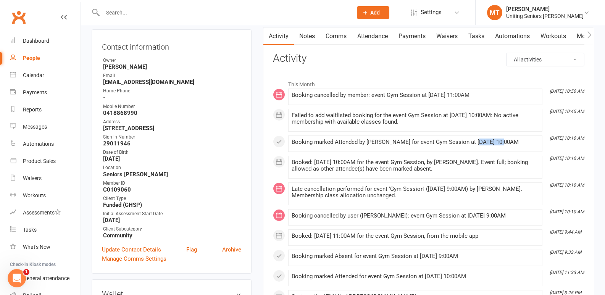
drag, startPoint x: 474, startPoint y: 144, endPoint x: 498, endPoint y: 144, distance: 24.4
click at [498, 144] on div "Booking marked Attended by [PERSON_NAME] for event Gym Session at [DATE] 10:00AM" at bounding box center [414, 142] width 247 height 6
drag, startPoint x: 126, startPoint y: 187, endPoint x: 104, endPoint y: 187, distance: 22.5
click at [103, 187] on li "Member ID C0109060" at bounding box center [171, 186] width 139 height 13
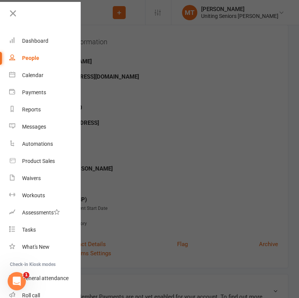
drag, startPoint x: 9, startPoint y: 15, endPoint x: 18, endPoint y: 19, distance: 9.4
click at [10, 15] on icon at bounding box center [13, 13] width 11 height 11
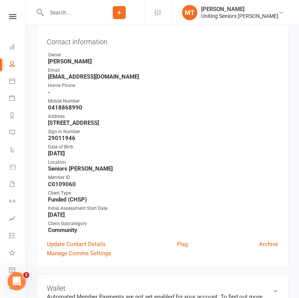
click at [85, 180] on div "Member ID" at bounding box center [163, 177] width 230 height 7
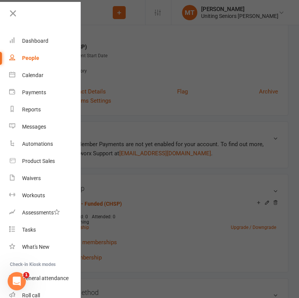
click at [162, 46] on div at bounding box center [149, 149] width 299 height 298
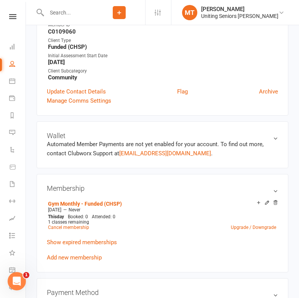
click at [80, 5] on div at bounding box center [65, 12] width 57 height 25
click at [89, 5] on div at bounding box center [65, 12] width 57 height 25
click at [82, 10] on input "text" at bounding box center [68, 12] width 49 height 11
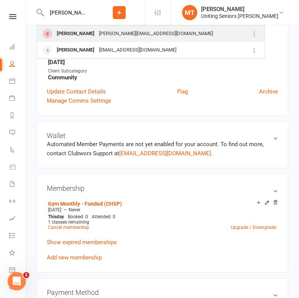
type input "[PERSON_NAME]"
click at [97, 32] on div "[PERSON_NAME][EMAIL_ADDRESS][DOMAIN_NAME]" at bounding box center [156, 33] width 119 height 11
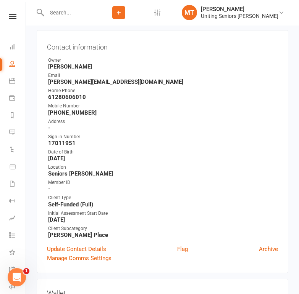
scroll to position [76, 0]
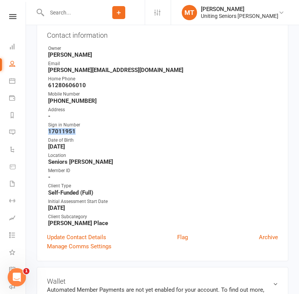
drag, startPoint x: 49, startPoint y: 132, endPoint x: 84, endPoint y: 129, distance: 34.4
click at [84, 129] on strong "17011951" at bounding box center [163, 131] width 230 height 7
copy strong "17011951"
click at [79, 11] on input "text" at bounding box center [68, 12] width 48 height 11
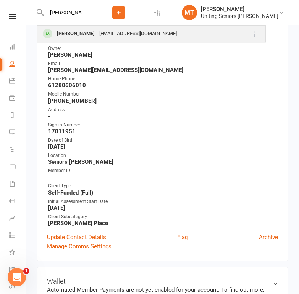
type input "[PERSON_NAME]"
click at [97, 32] on div "[EMAIL_ADDRESS][DOMAIN_NAME]" at bounding box center [138, 33] width 82 height 11
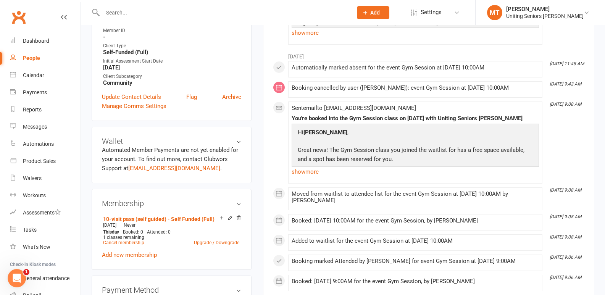
scroll to position [305, 0]
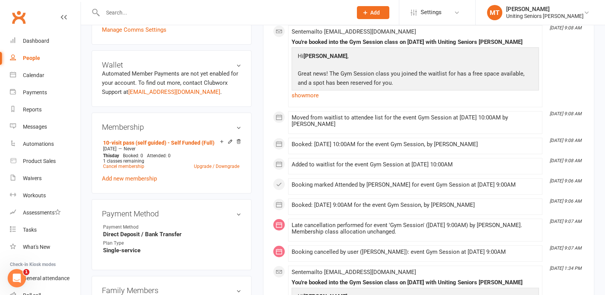
drag, startPoint x: 315, startPoint y: 144, endPoint x: 531, endPoint y: 149, distance: 216.3
click at [531, 149] on div "Booked: [DATE] 10:00AM for the event Gym Session, by [PERSON_NAME]" at bounding box center [414, 146] width 247 height 10
click at [522, 145] on div "Booked: [DATE] 10:00AM for the event Gym Session, by [PERSON_NAME]" at bounding box center [414, 144] width 247 height 6
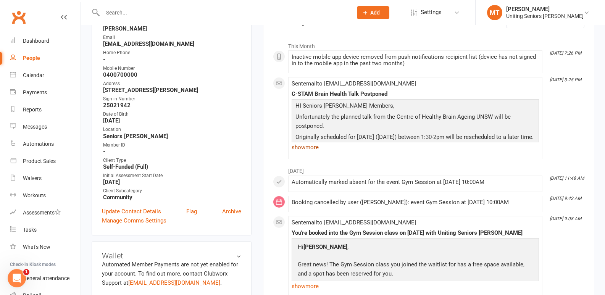
scroll to position [38, 0]
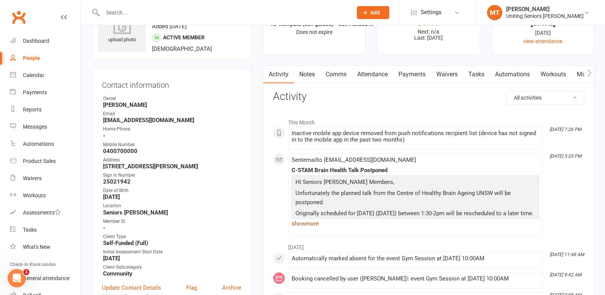
click at [304, 226] on link "show more" at bounding box center [414, 223] width 247 height 11
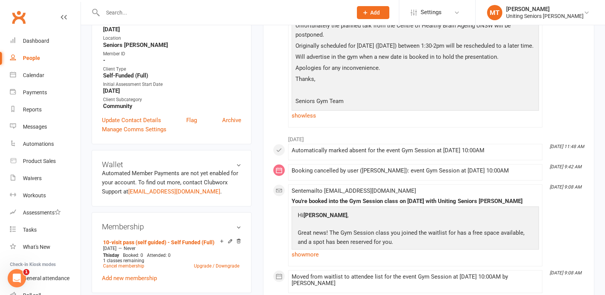
scroll to position [229, 0]
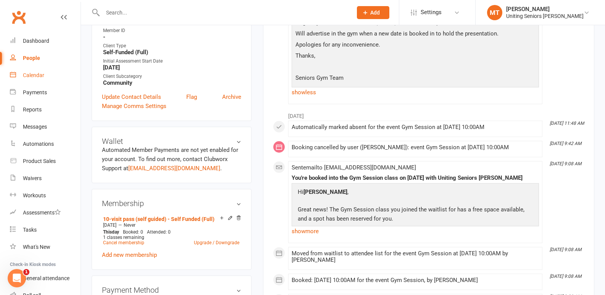
click at [25, 76] on div "Calendar" at bounding box center [33, 75] width 21 height 6
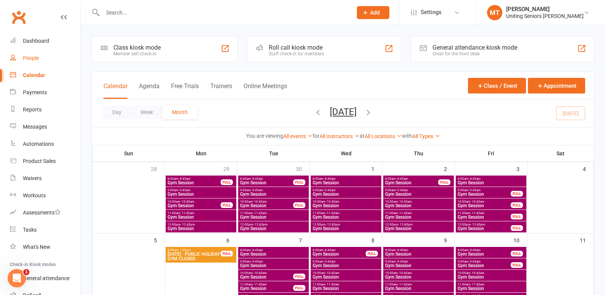
click at [30, 64] on link "People" at bounding box center [45, 58] width 71 height 17
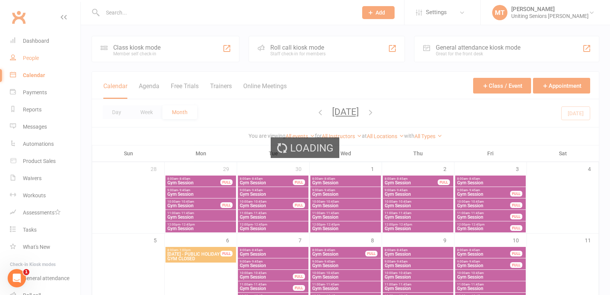
select select "100"
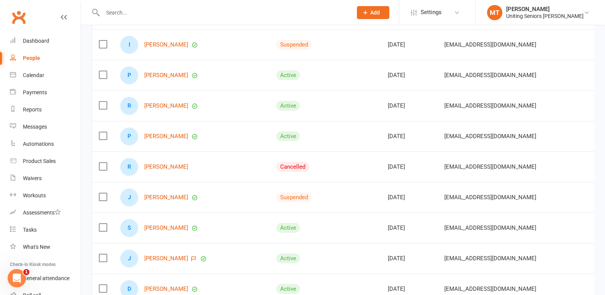
scroll to position [496, 0]
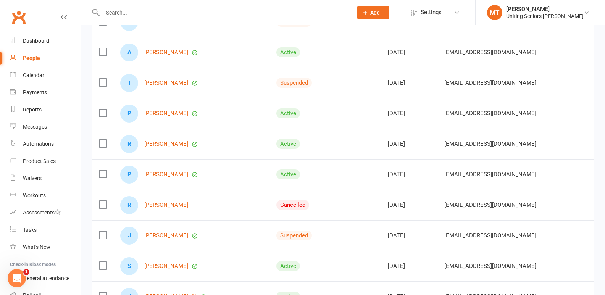
drag, startPoint x: 361, startPoint y: 175, endPoint x: 391, endPoint y: 175, distance: 30.1
click at [391, 175] on div "[DATE]" at bounding box center [408, 174] width 43 height 6
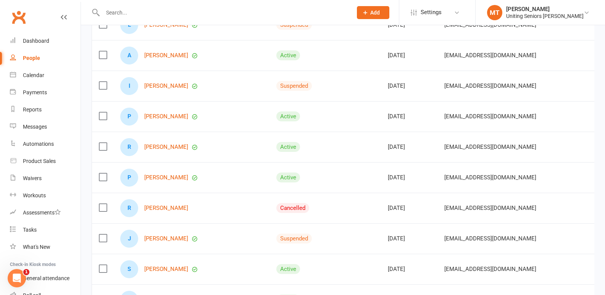
scroll to position [534, 0]
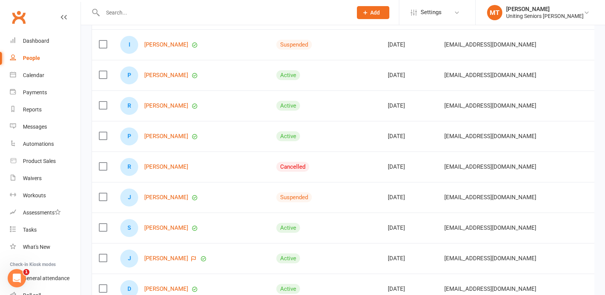
click at [318, 133] on td at bounding box center [349, 136] width 62 height 31
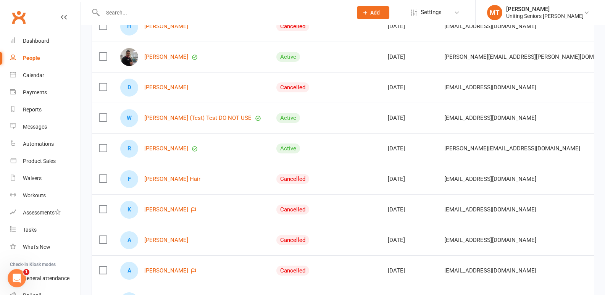
scroll to position [0, 0]
